Goal: Transaction & Acquisition: Subscribe to service/newsletter

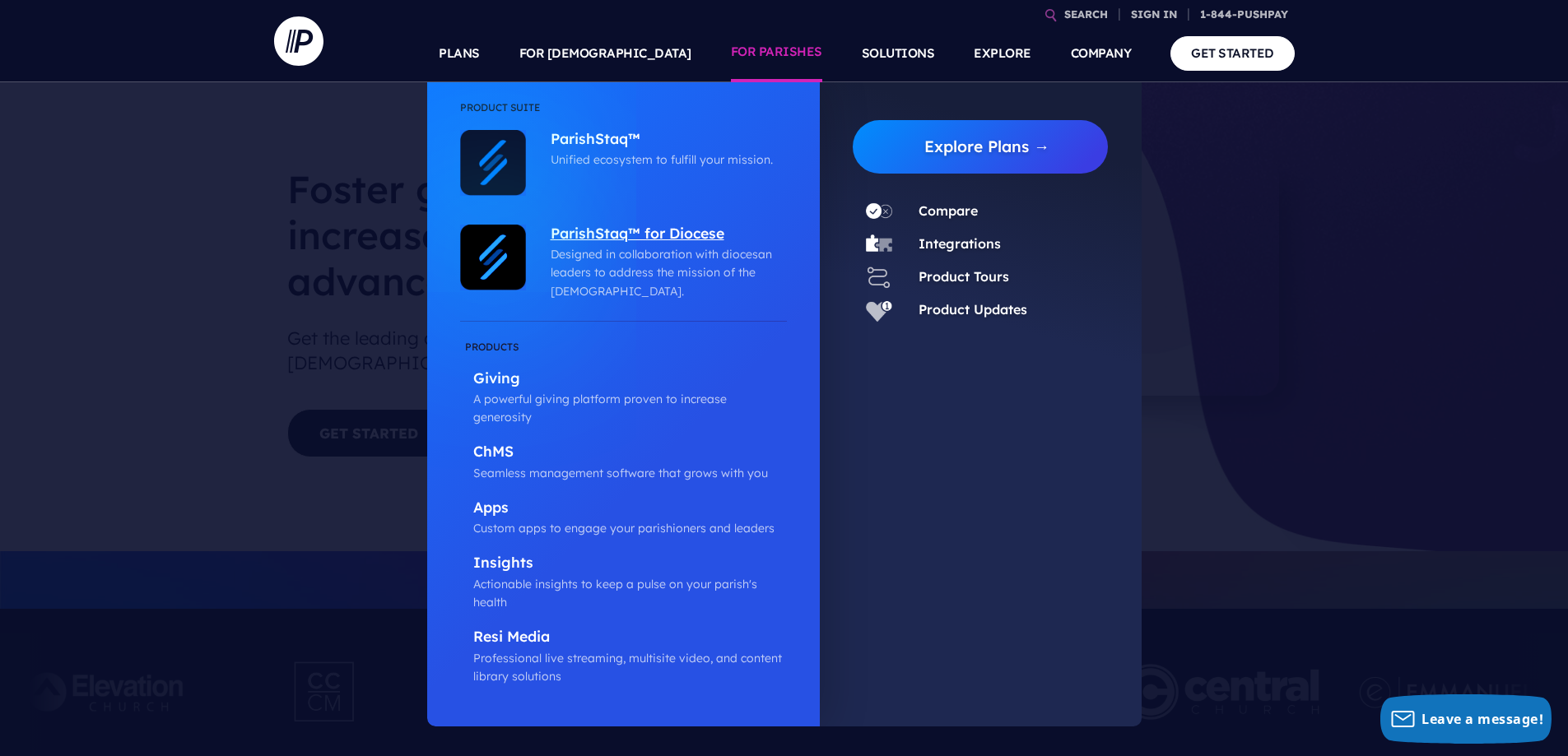
click at [635, 235] on p "ParishStaq™ for Diocese" at bounding box center [665, 235] width 228 height 20
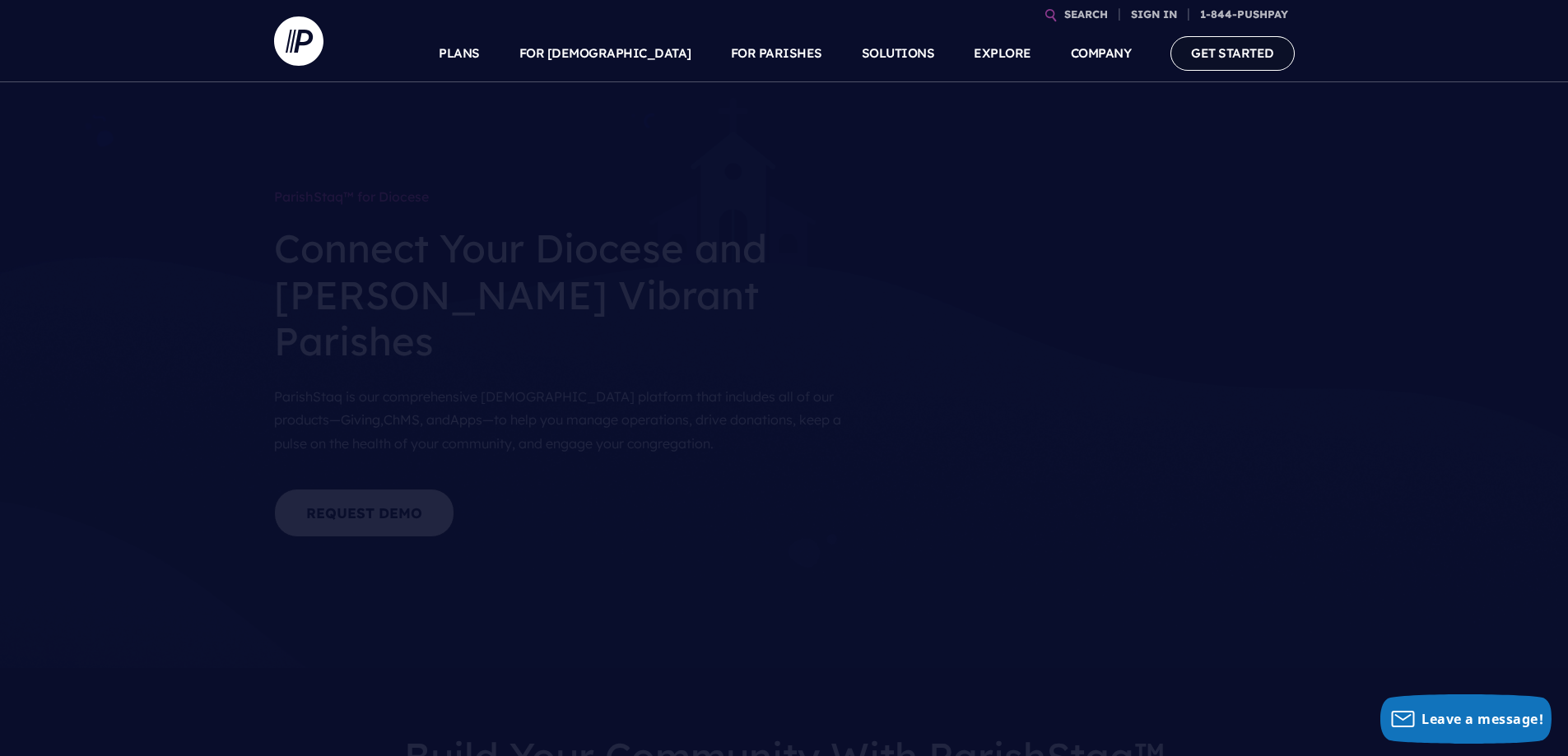
click at [1219, 55] on link "GET STARTED" at bounding box center [1233, 53] width 124 height 34
